Goal: Task Accomplishment & Management: Complete application form

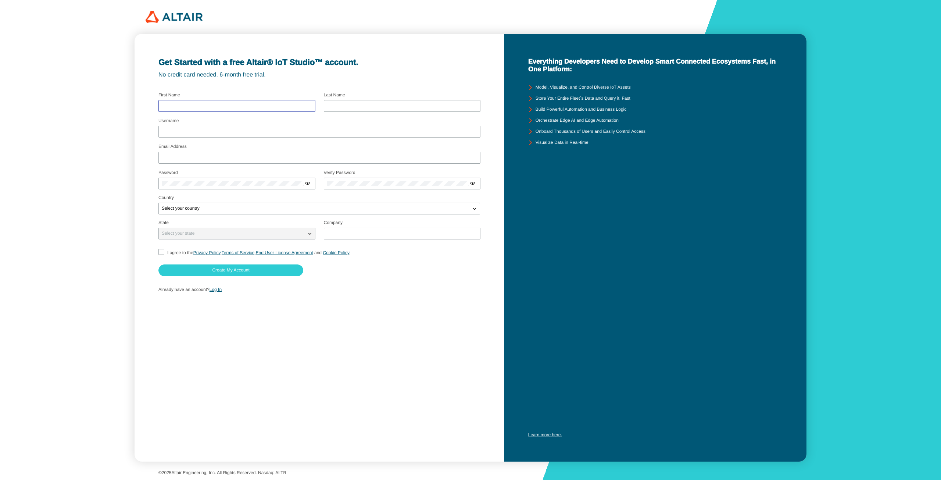
click at [295, 103] on input "text" at bounding box center [237, 105] width 150 height 5
type input "[PERSON_NAME]"
click at [240, 156] on input "[PERSON_NAME][EMAIL_ADDRESS][DOMAIN_NAME]" at bounding box center [319, 157] width 315 height 5
drag, startPoint x: 265, startPoint y: 158, endPoint x: 1, endPoint y: 133, distance: 265.1
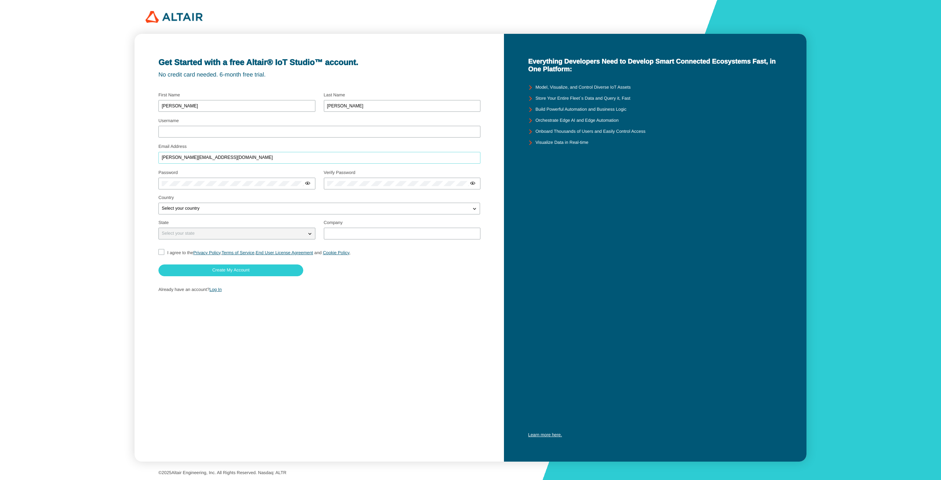
click at [53, 138] on div "Get Started with a free Altair® IoT Studio™ account. No credit card needed. 6-m…" at bounding box center [470, 240] width 941 height 480
type input "[EMAIL_ADDRESS][DOMAIN_NAME]"
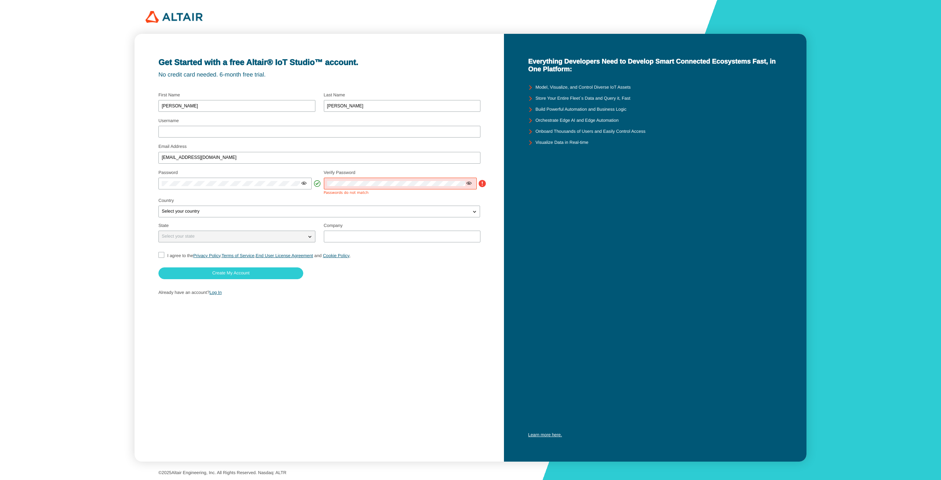
click at [469, 184] on iron-icon at bounding box center [469, 183] width 6 height 6
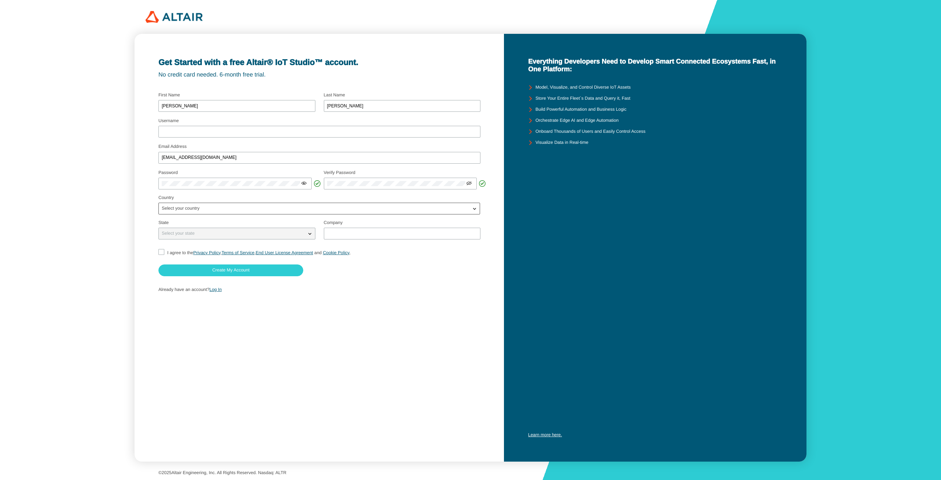
click at [255, 212] on div "Select your country" at bounding box center [319, 209] width 322 height 12
click at [256, 210] on div "Select your country" at bounding box center [315, 208] width 312 height 7
type input "sw"
click at [220, 255] on p "Sw eden" at bounding box center [319, 256] width 321 height 7
click at [247, 234] on div "Select your state" at bounding box center [232, 233] width 147 height 7
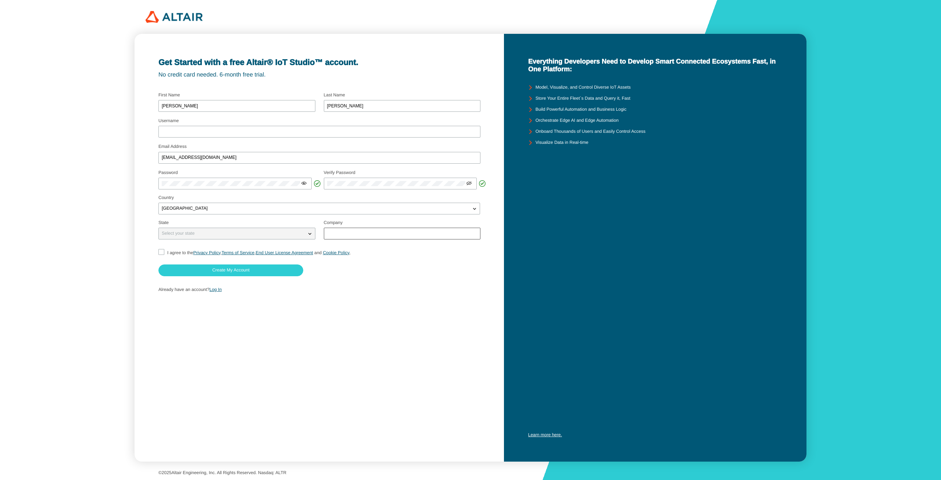
click at [346, 230] on div at bounding box center [402, 234] width 157 height 12
type input "Altair"
click at [162, 251] on input "I agree to the Privacy Policy , Terms of Service , End User License Agreement a…" at bounding box center [160, 253] width 5 height 8
checkbox input "true"
click at [218, 135] on div at bounding box center [319, 132] width 322 height 12
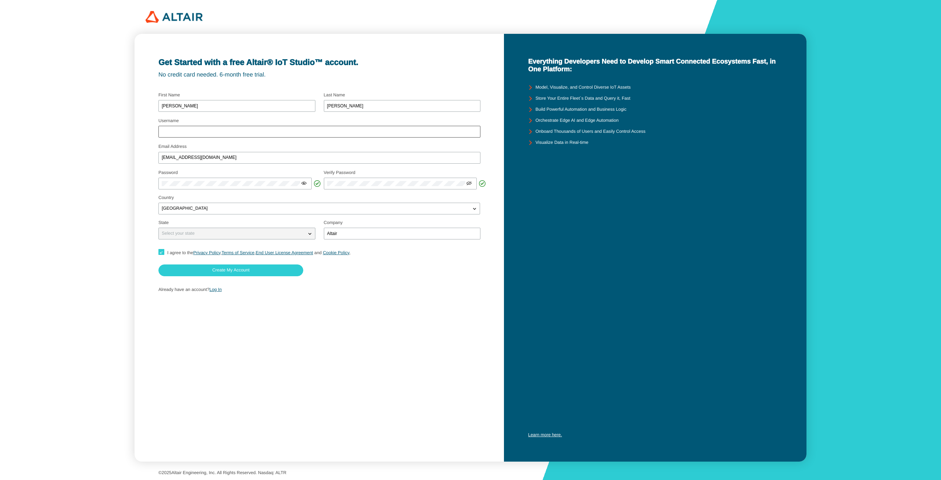
drag, startPoint x: 268, startPoint y: 124, endPoint x: 269, endPoint y: 131, distance: 7.8
click at [268, 125] on div "Username" at bounding box center [319, 129] width 322 height 20
click at [269, 131] on input "Username" at bounding box center [319, 131] width 315 height 5
type input "jakobsvensson"
click at [266, 265] on paper-button "Create My Account" at bounding box center [230, 270] width 145 height 12
